Goal: Task Accomplishment & Management: Manage account settings

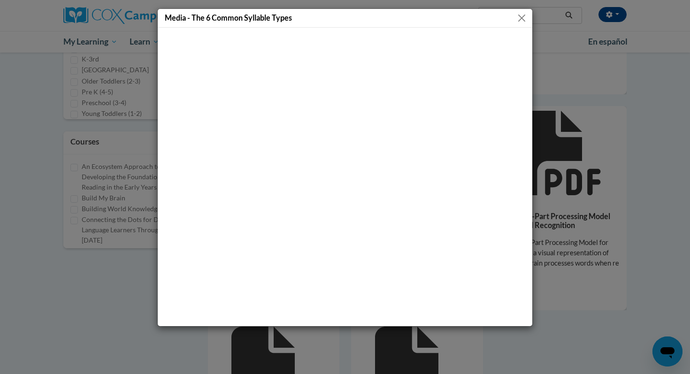
scroll to position [540, 0]
click at [522, 18] on button "Close" at bounding box center [522, 18] width 12 height 12
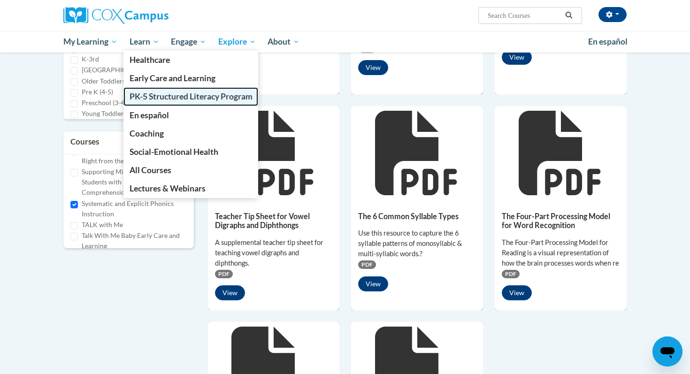
click at [145, 98] on span "PK-5 Structured Literacy Program" at bounding box center [191, 97] width 123 height 10
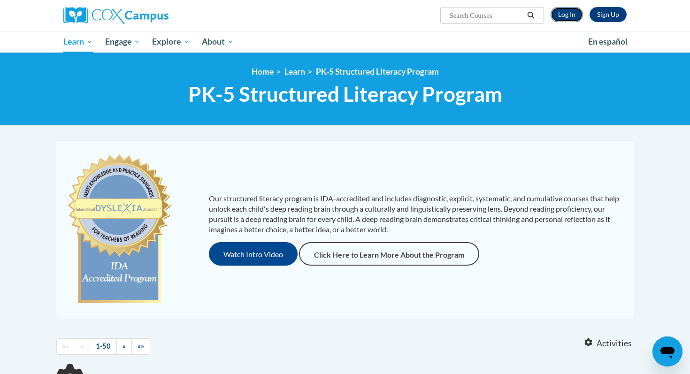
click at [567, 11] on link "Log In" at bounding box center [567, 14] width 32 height 15
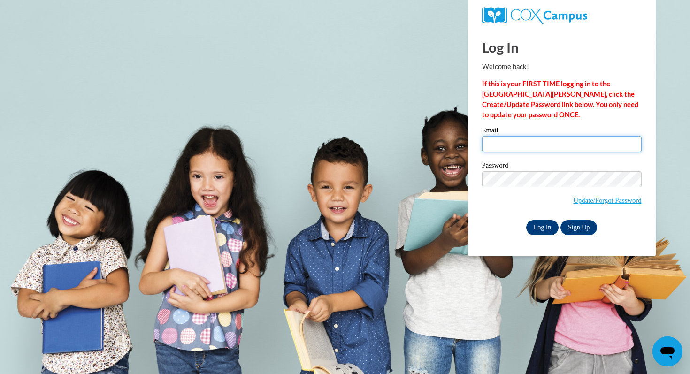
type input "julie.hetzel@muskegonorway.org"
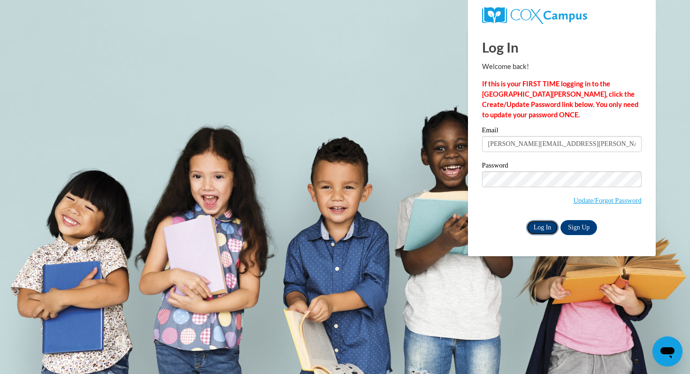
click at [541, 229] on input "Log In" at bounding box center [542, 227] width 33 height 15
click at [541, 224] on input "Log In" at bounding box center [542, 227] width 33 height 15
click at [542, 224] on input "Log In" at bounding box center [542, 227] width 33 height 15
click at [543, 219] on div "Email julie.hetzel@muskegonorway.org Password Update/Forgot Password Log In Sig…" at bounding box center [562, 181] width 160 height 108
click at [543, 220] on input "Log In" at bounding box center [542, 227] width 33 height 15
